Goal: Navigation & Orientation: Go to known website

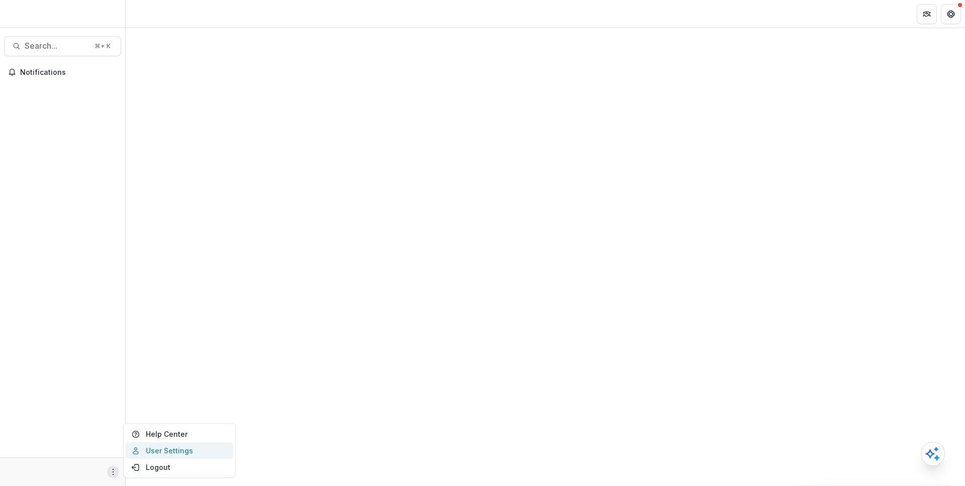
click at [166, 450] on link "User Settings" at bounding box center [180, 451] width 108 height 17
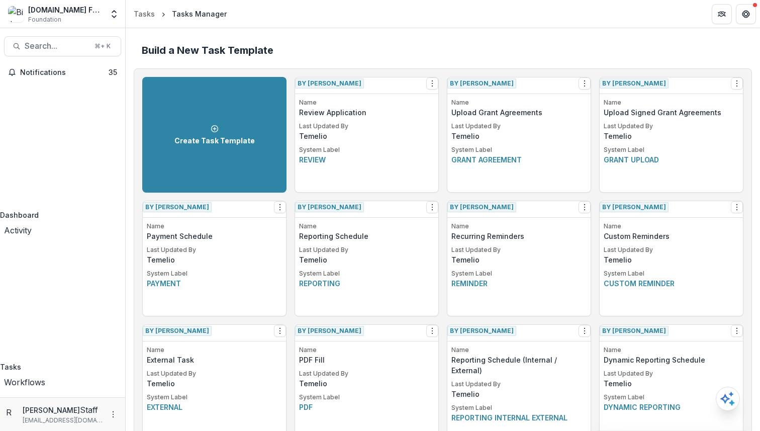
click at [404, 20] on header "Tasks Tasks Manager" at bounding box center [443, 14] width 634 height 28
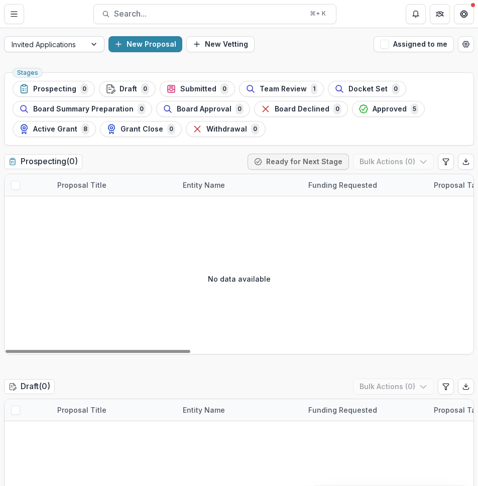
click at [59, 41] on div at bounding box center [45, 44] width 67 height 13
click at [42, 45] on div at bounding box center [45, 44] width 67 height 13
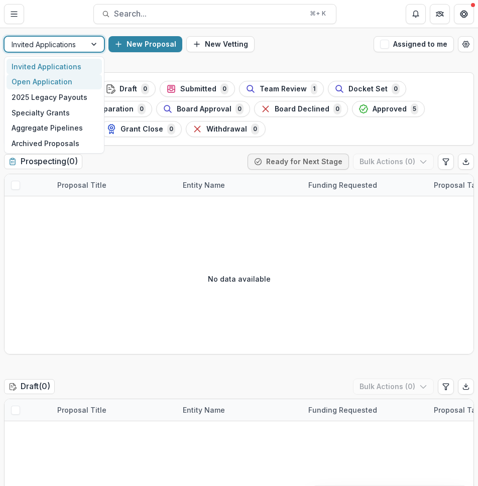
click at [42, 87] on div "Open Application" at bounding box center [54, 82] width 95 height 16
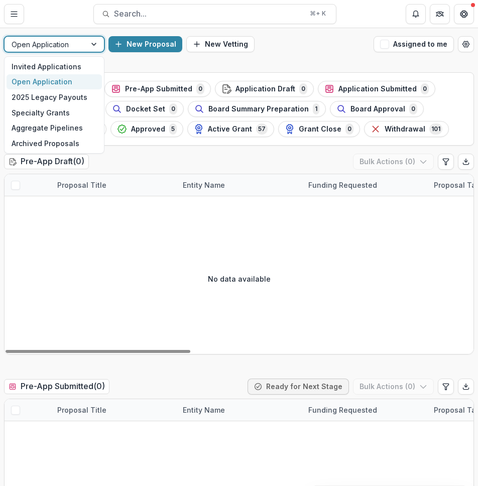
click at [76, 46] on div at bounding box center [45, 44] width 67 height 13
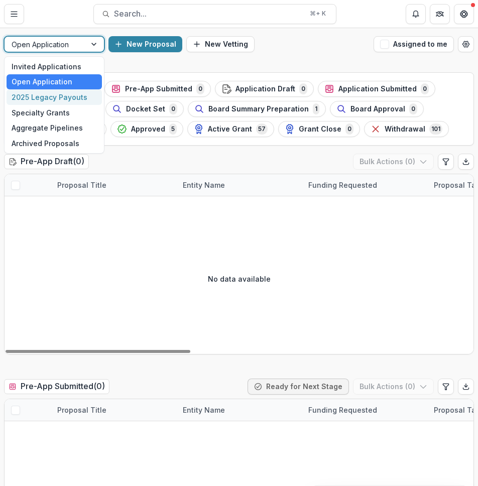
click at [67, 95] on div "2025 Legacy Payouts" at bounding box center [54, 97] width 95 height 16
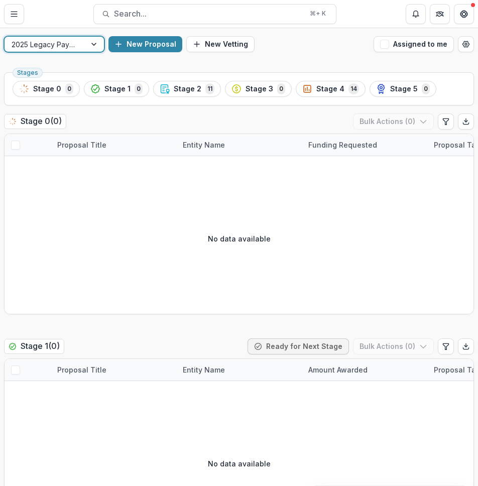
click at [73, 44] on div at bounding box center [45, 44] width 67 height 13
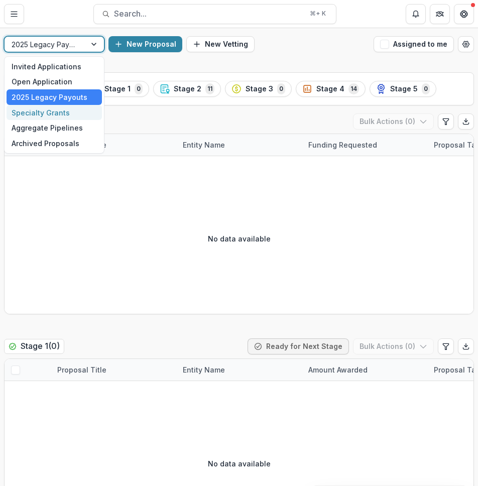
click at [60, 110] on div "Specialty Grants" at bounding box center [54, 113] width 95 height 16
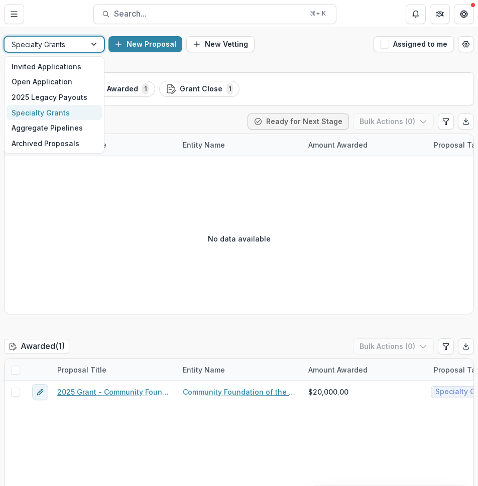
click at [72, 43] on div at bounding box center [45, 44] width 67 height 13
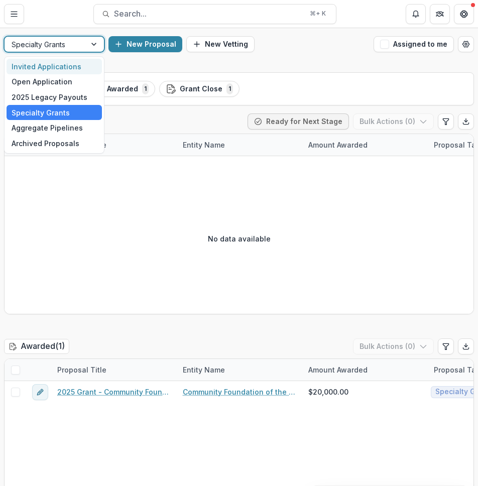
click at [72, 66] on div "Invited Applications" at bounding box center [54, 67] width 95 height 16
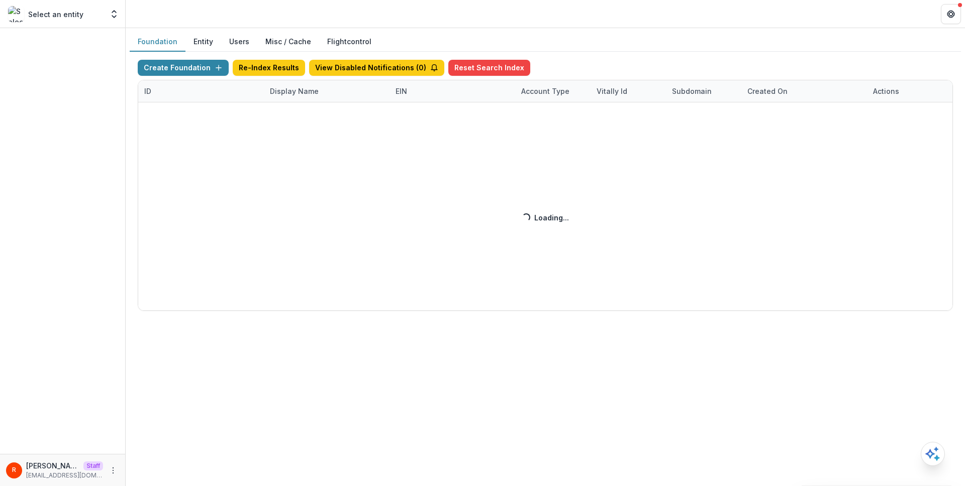
click at [306, 88] on div "Create Foundation Re-Index Results View Disabled Notifications ( 0 ) Reset Sear…" at bounding box center [545, 185] width 815 height 251
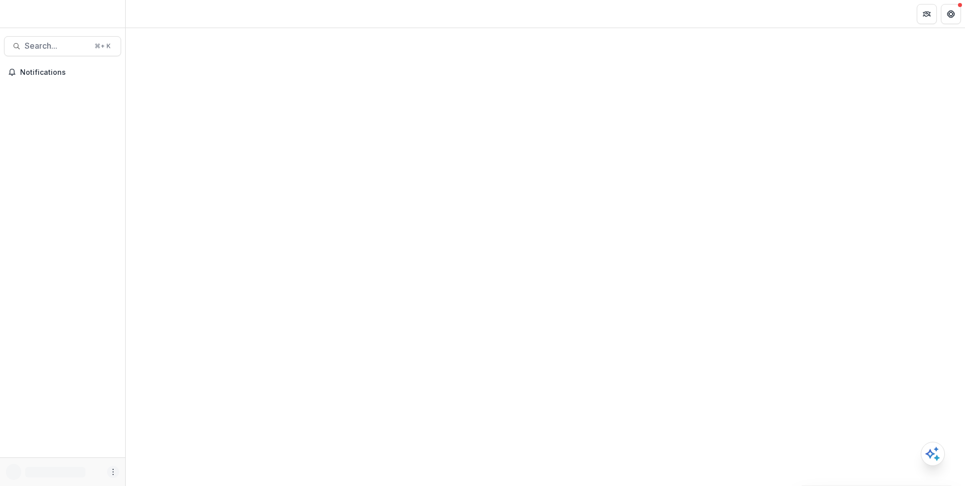
click at [116, 472] on icon "More" at bounding box center [113, 472] width 8 height 8
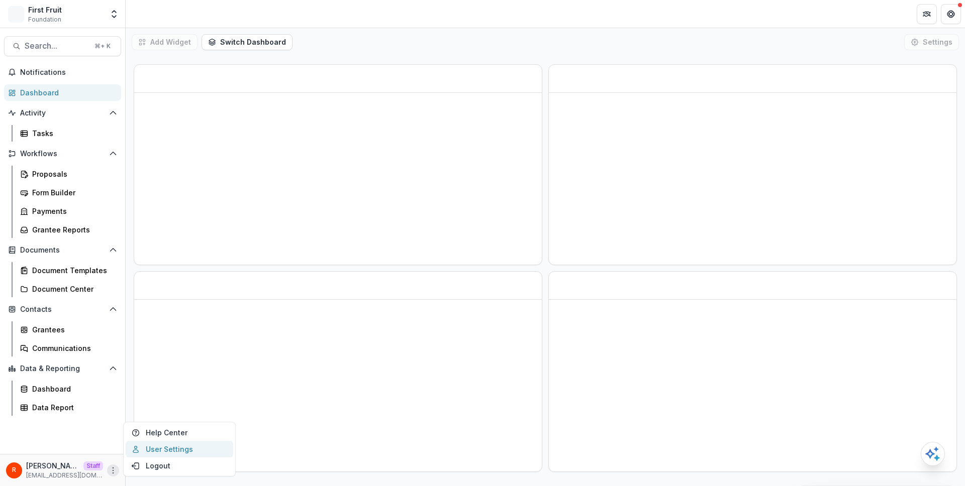
click at [147, 445] on link "User Settings" at bounding box center [180, 449] width 108 height 17
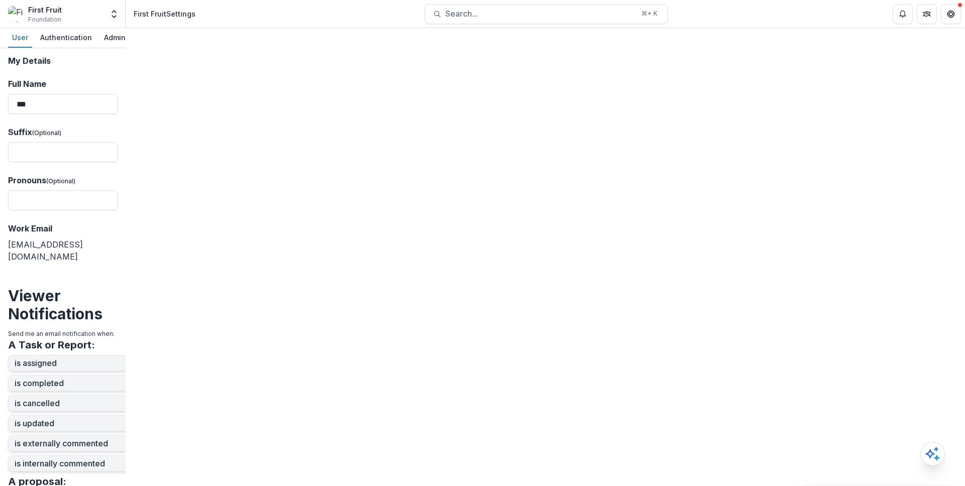
click at [145, 31] on div "Pipelines" at bounding box center [154, 37] width 41 height 15
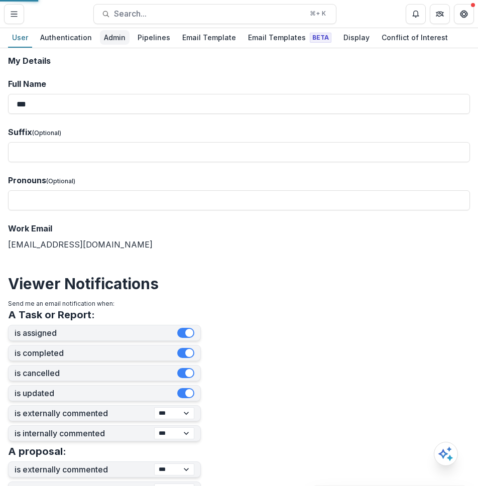
click at [116, 37] on div "Admin" at bounding box center [115, 37] width 30 height 15
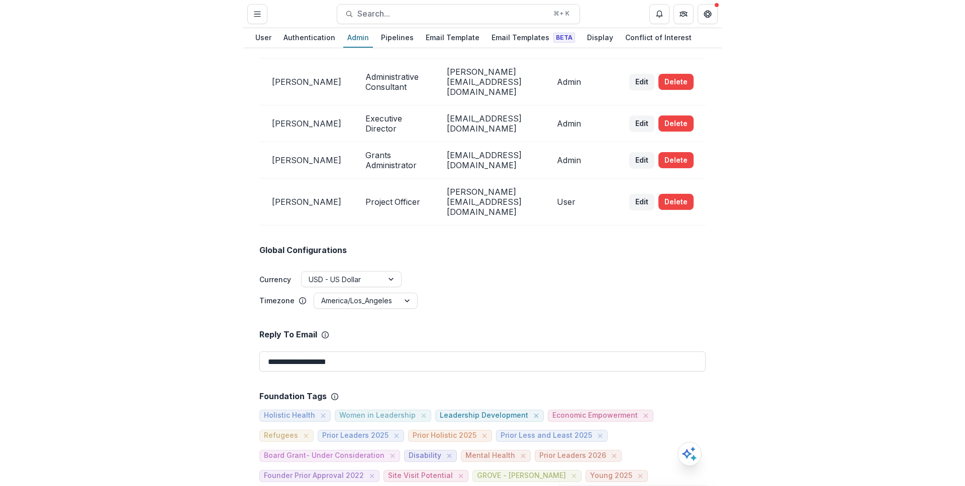
scroll to position [106, 0]
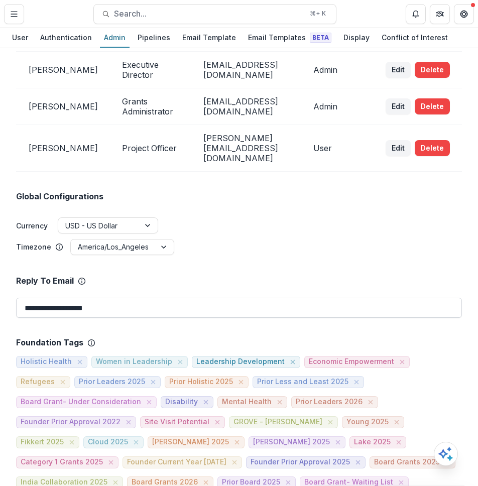
click at [178, 298] on input "**********" at bounding box center [239, 308] width 446 height 20
click at [233, 298] on input "**********" at bounding box center [239, 308] width 446 height 20
type input "**********"
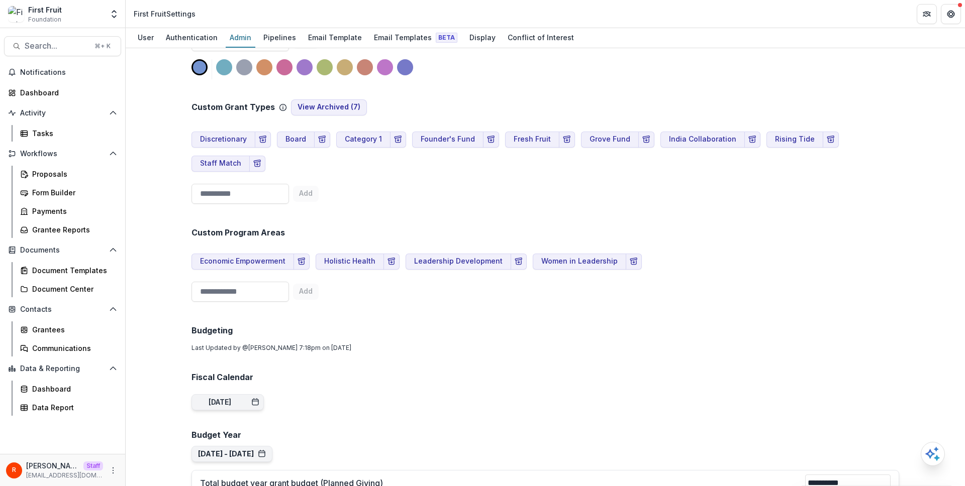
scroll to position [541, 0]
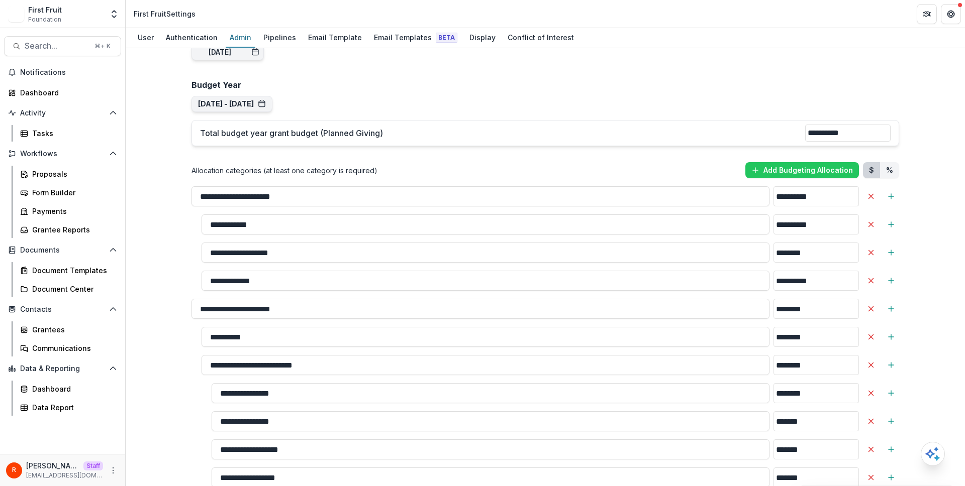
scroll to position [853, 0]
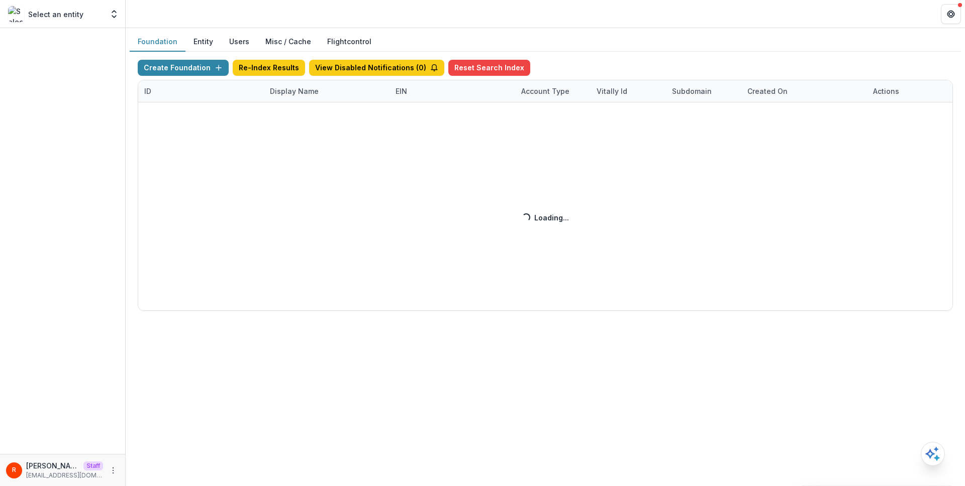
click at [286, 92] on div "Create Foundation Re-Index Results View Disabled Notifications ( 0 ) Reset Sear…" at bounding box center [545, 185] width 815 height 251
click at [294, 92] on div "Create Foundation Re-Index Results View Disabled Notifications ( 0 ) Reset Sear…" at bounding box center [545, 185] width 815 height 251
click at [295, 92] on div "Create Foundation Re-Index Results View Disabled Notifications ( 0 ) Reset Sear…" at bounding box center [545, 185] width 815 height 251
click at [296, 90] on div "Create Foundation Re-Index Results View Disabled Notifications ( 0 ) Reset Sear…" at bounding box center [545, 185] width 815 height 251
click at [300, 93] on div "Create Foundation Re-Index Results View Disabled Notifications ( 0 ) Reset Sear…" at bounding box center [545, 185] width 815 height 251
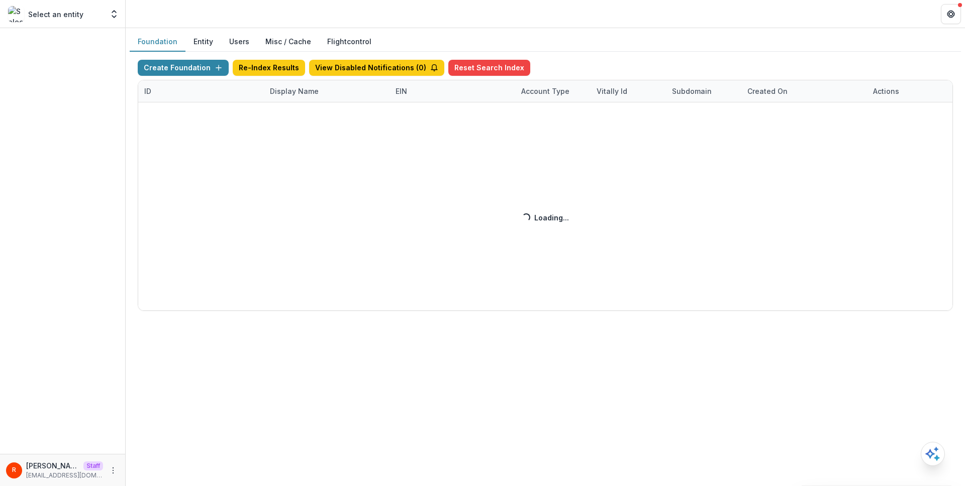
click at [300, 125] on div "Create Foundation Re-Index Results View Disabled Notifications ( 0 ) Reset Sear…" at bounding box center [545, 185] width 815 height 251
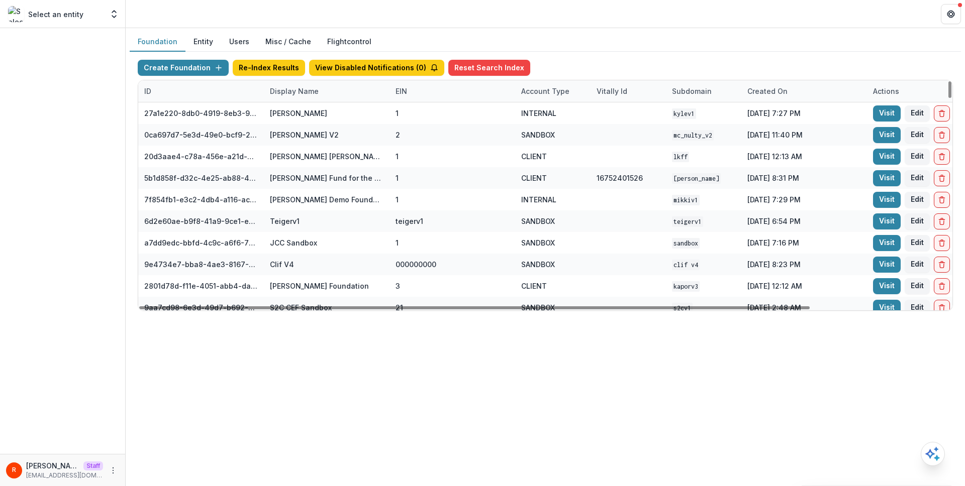
click at [291, 91] on div "Display Name" at bounding box center [294, 91] width 61 height 11
click at [291, 113] on input at bounding box center [326, 114] width 121 height 16
paste input "**********"
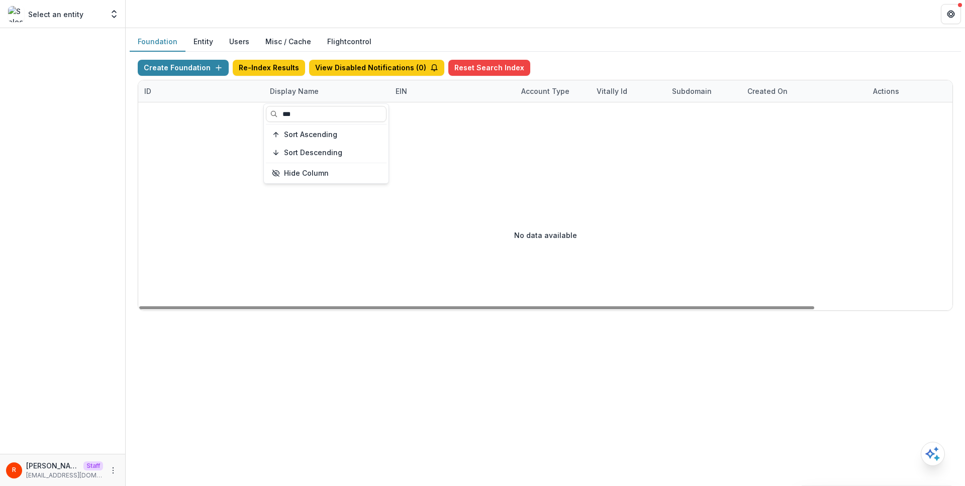
type input "*"
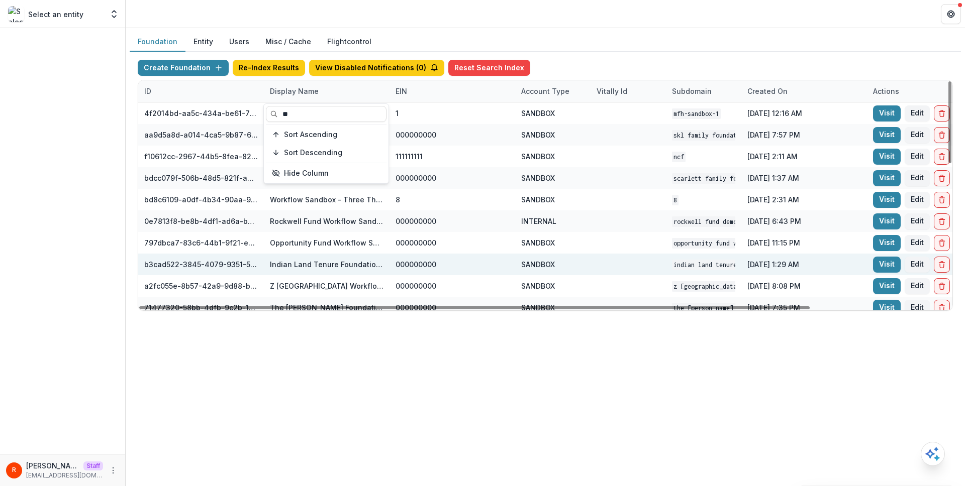
type input "**"
click at [478, 260] on div "000000000" at bounding box center [452, 265] width 126 height 22
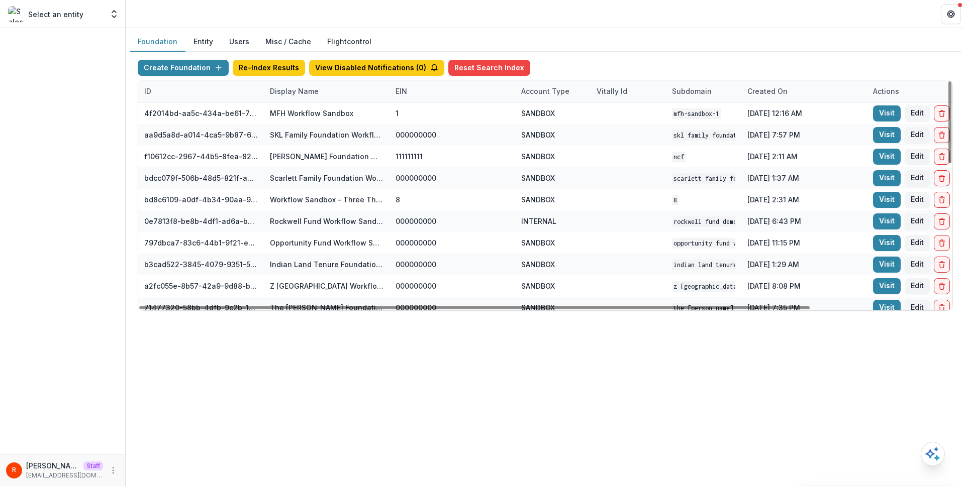
click at [299, 93] on div "Display Name" at bounding box center [294, 91] width 61 height 11
click at [299, 111] on input "**" at bounding box center [326, 114] width 121 height 16
paste input "**********"
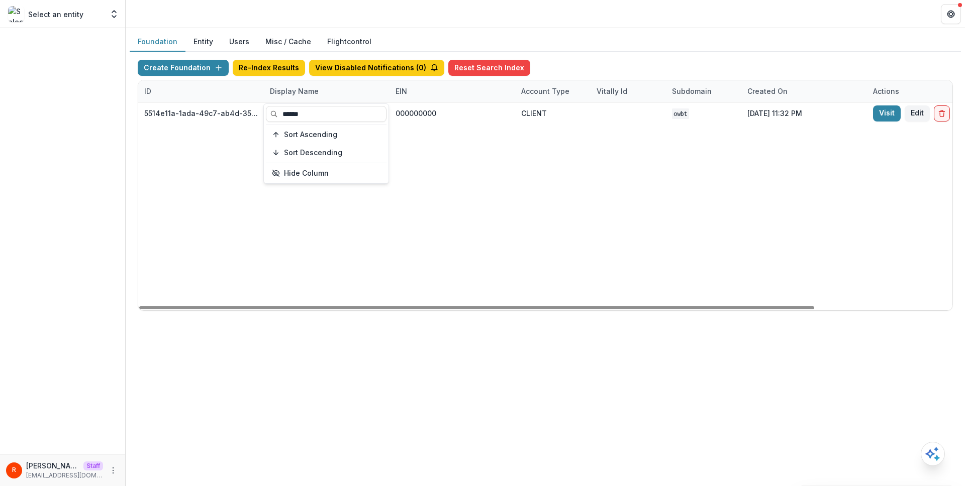
type input "******"
click at [478, 193] on div "5514e11a-1ada-49c7-ab4d-35b11aec6ef2 Oregon Well-Being Trust 000000000 CLIENT o…" at bounding box center [628, 206] width 980 height 208
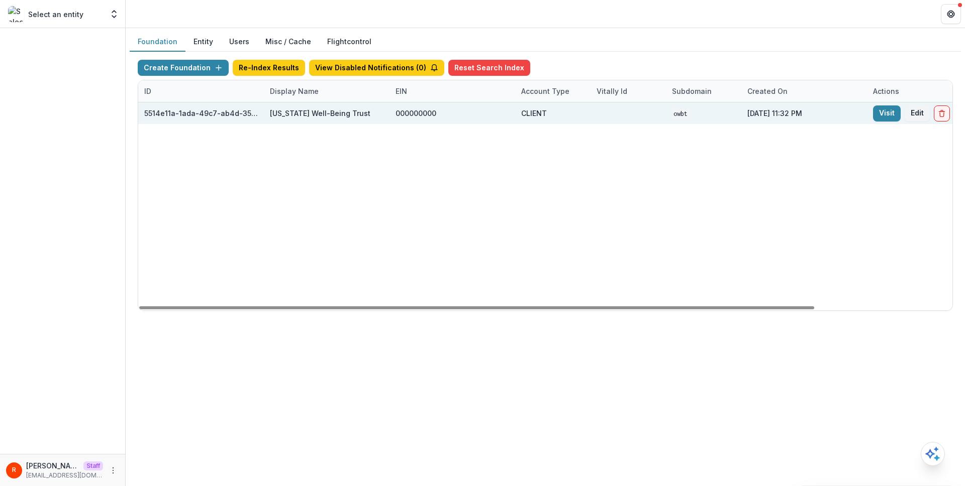
click at [217, 108] on div "5514e11a-1ada-49c7-ab4d-35b11aec6ef2" at bounding box center [201, 113] width 114 height 11
copy div "5514e11a-1ada-49c7-ab4d-35b11aec6ef2"
click at [478, 112] on link "Visit" at bounding box center [887, 113] width 28 height 16
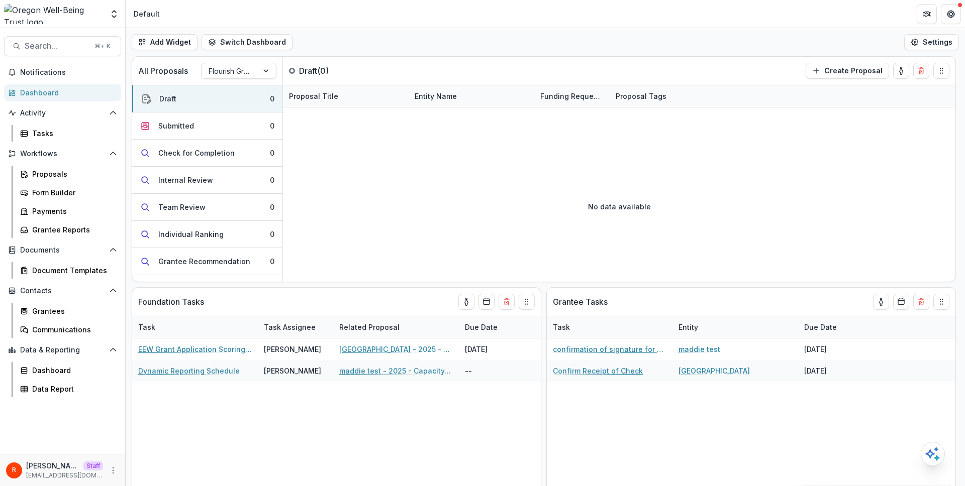
click at [116, 477] on div "R Raj Staff raj@trytemelio.com" at bounding box center [62, 471] width 113 height 20
click at [107, 470] on button "More" at bounding box center [113, 471] width 12 height 12
click at [150, 455] on link "User Settings" at bounding box center [180, 449] width 108 height 17
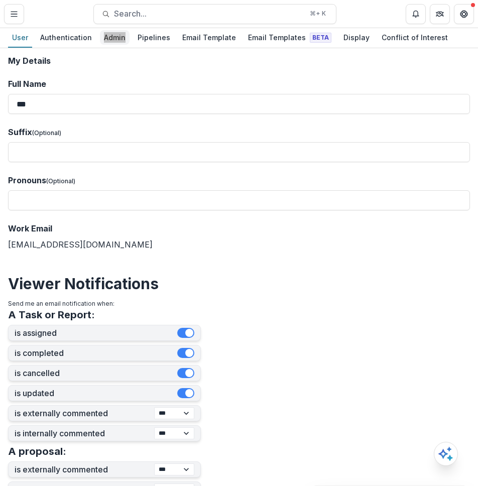
click at [108, 39] on div "Admin" at bounding box center [115, 37] width 30 height 15
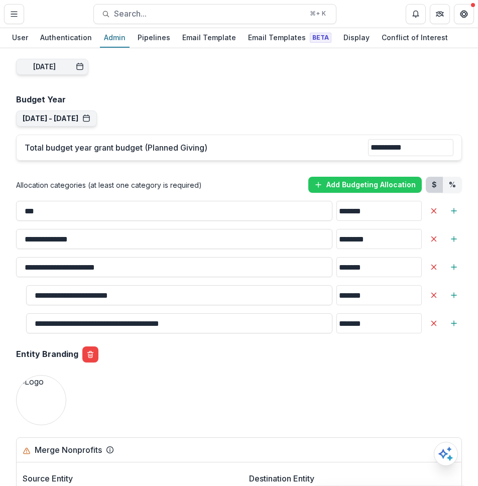
scroll to position [971, 0]
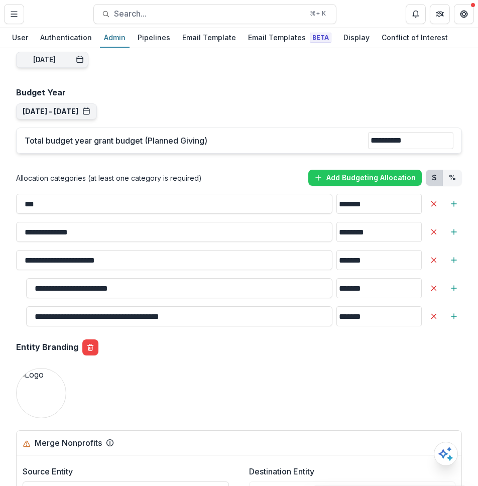
click at [289, 360] on div "**********" at bounding box center [239, 119] width 462 height 2069
